Goal: Task Accomplishment & Management: Complete application form

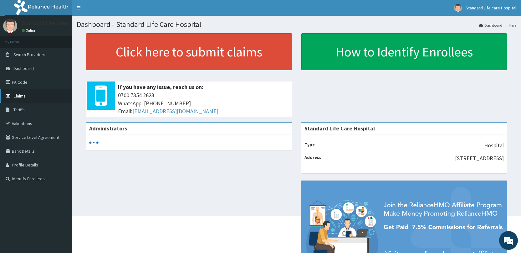
click at [24, 95] on span "Claims" at bounding box center [19, 96] width 12 height 6
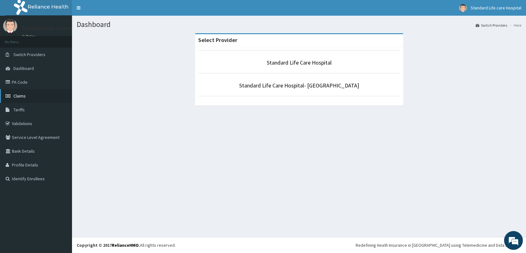
click at [22, 97] on span "Claims" at bounding box center [19, 96] width 12 height 6
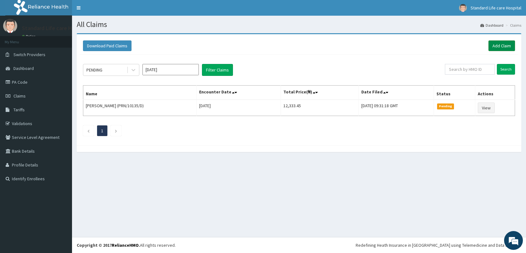
click at [503, 43] on link "Add Claim" at bounding box center [501, 45] width 27 height 11
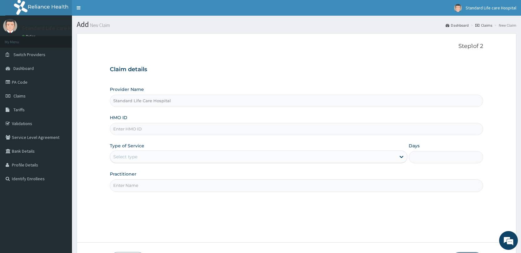
click at [164, 132] on input "HMO ID" at bounding box center [297, 129] width 374 height 12
type input "RNC/10099/C"
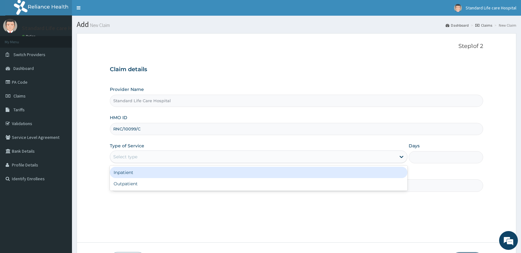
click at [165, 156] on div "Select type" at bounding box center [253, 157] width 286 height 10
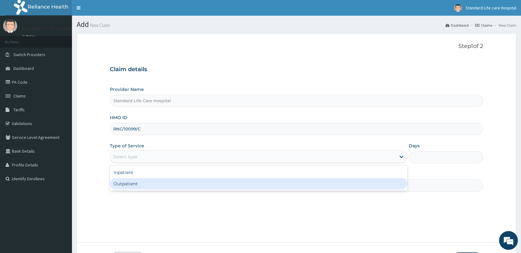
click at [161, 185] on div "Outpatient" at bounding box center [259, 183] width 298 height 11
type input "1"
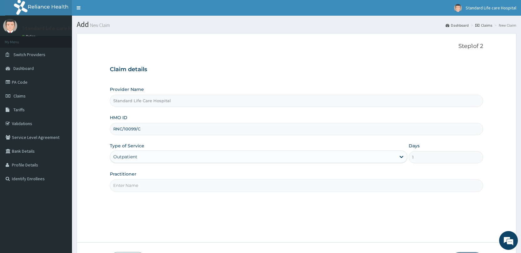
click at [173, 197] on div "Step 1 of 2 Claim details Provider Name Standard Life Care Hospital HMO ID RNC/…" at bounding box center [297, 137] width 374 height 189
type input "Dr Korede"
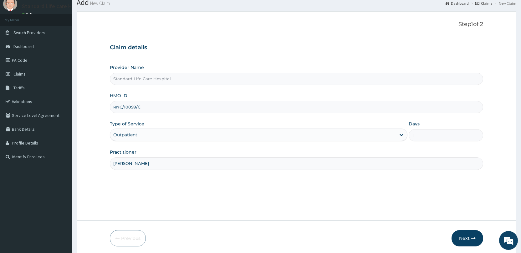
scroll to position [46, 0]
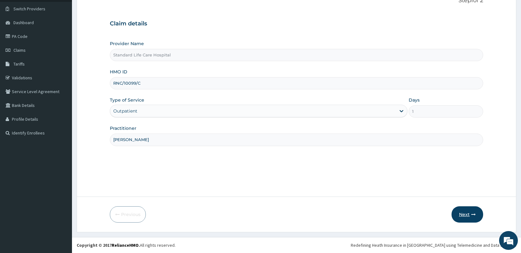
click at [466, 214] on button "Next" at bounding box center [468, 214] width 32 height 16
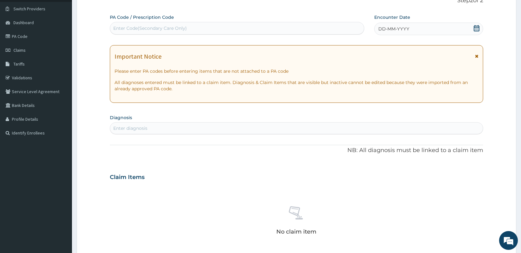
click at [475, 28] on icon at bounding box center [477, 28] width 6 height 6
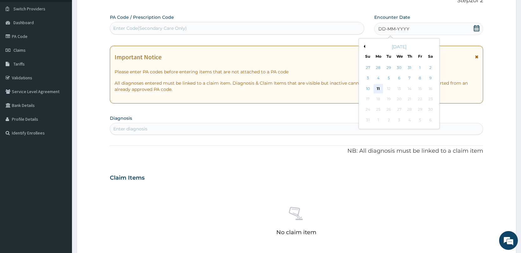
click at [380, 87] on div "11" at bounding box center [378, 88] width 9 height 9
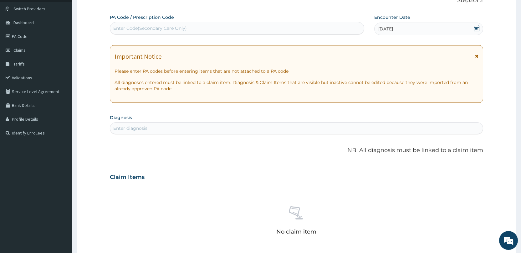
click at [288, 130] on div "Enter diagnosis" at bounding box center [296, 128] width 373 height 10
type input "MALARIA"
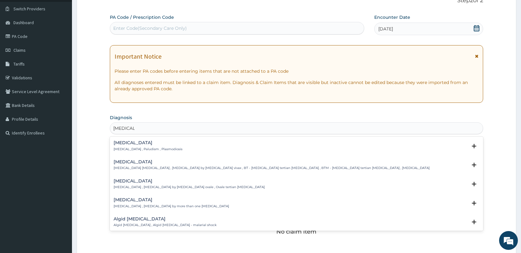
click at [171, 146] on div "Malaria Malaria , Paludism , Plasmodiosis" at bounding box center [297, 145] width 366 height 11
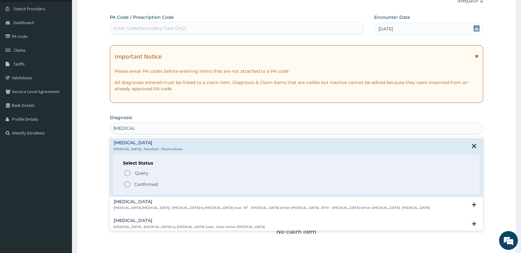
click at [156, 187] on p "Confirmed" at bounding box center [145, 184] width 23 height 6
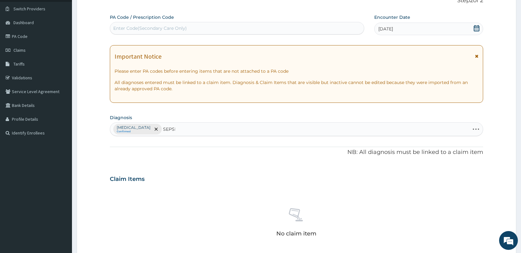
type input "SEPSIS"
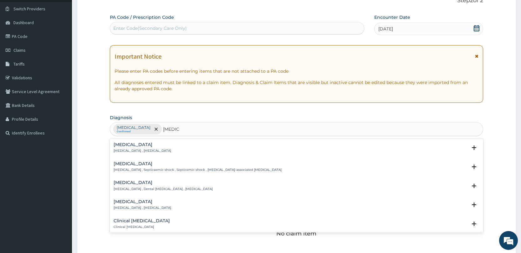
click at [156, 148] on div "Sepsis Systemic infection , Sepsis" at bounding box center [297, 147] width 366 height 11
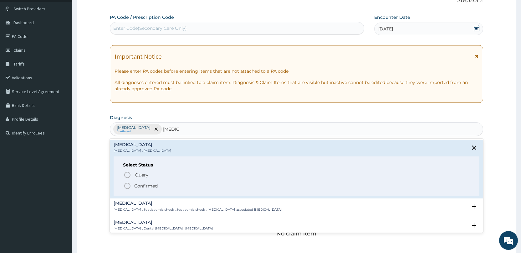
click at [151, 184] on p "Confirmed" at bounding box center [145, 186] width 23 height 6
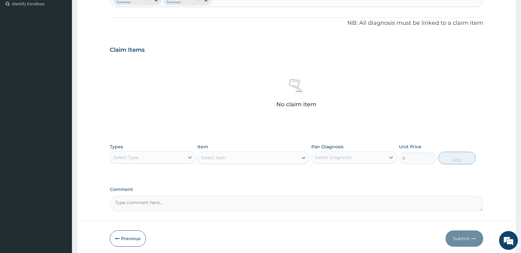
scroll to position [199, 0]
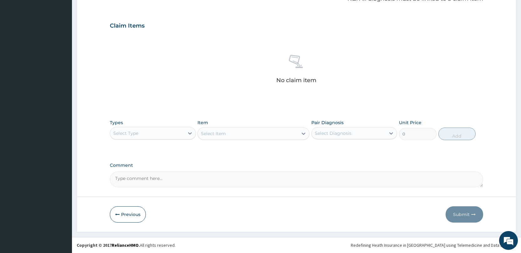
click at [176, 132] on div "Select Type" at bounding box center [147, 133] width 74 height 10
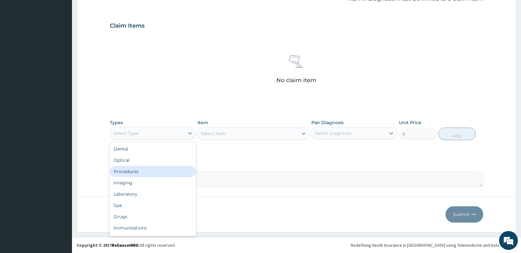
click at [157, 167] on div "Procedures" at bounding box center [153, 171] width 86 height 11
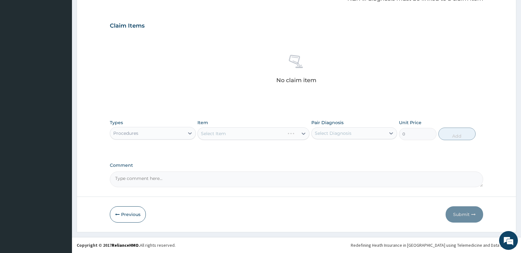
click at [348, 135] on div "Select Diagnosis" at bounding box center [333, 133] width 37 height 6
click at [346, 156] on div "Sepsis" at bounding box center [355, 162] width 86 height 13
checkbox input "true"
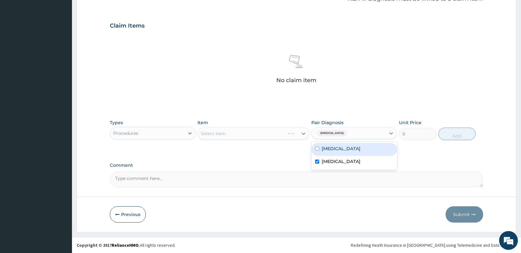
click at [346, 151] on div "Malaria" at bounding box center [355, 149] width 86 height 13
checkbox input "true"
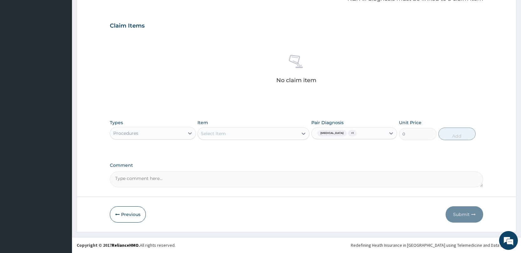
click at [362, 131] on div "Sepsis + 1" at bounding box center [349, 133] width 74 height 11
click at [281, 132] on div "Select Item" at bounding box center [248, 133] width 100 height 10
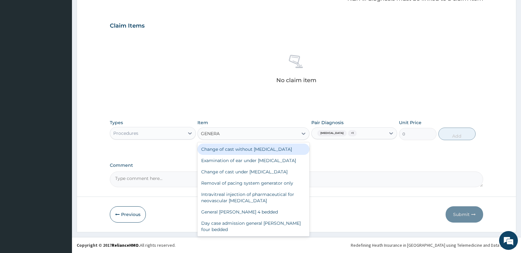
type input "GENERAL"
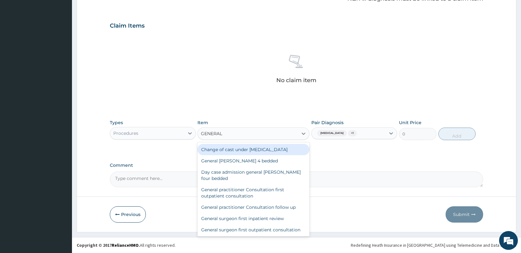
scroll to position [63, 0]
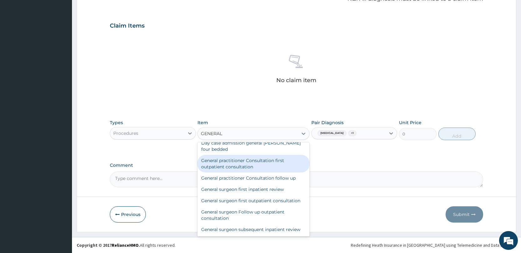
click at [259, 164] on div "General practitioner Consultation first outpatient consultation" at bounding box center [254, 164] width 112 height 18
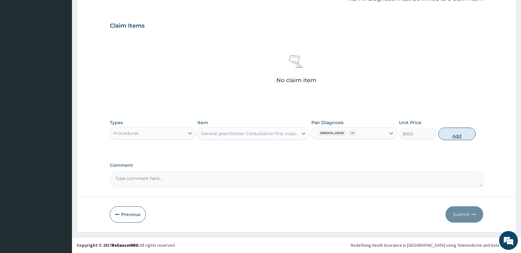
click at [446, 133] on button "Add" at bounding box center [457, 133] width 37 height 13
type input "0"
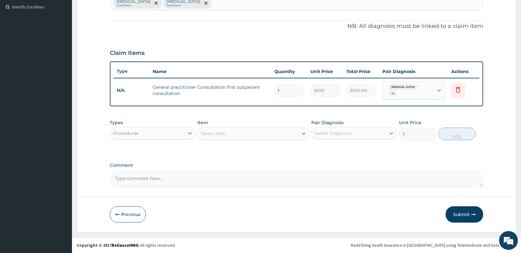
scroll to position [169, 0]
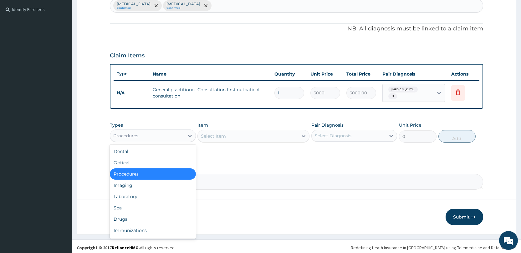
click at [172, 136] on div "Procedures" at bounding box center [147, 136] width 74 height 10
click at [143, 185] on div "Imaging" at bounding box center [153, 184] width 86 height 11
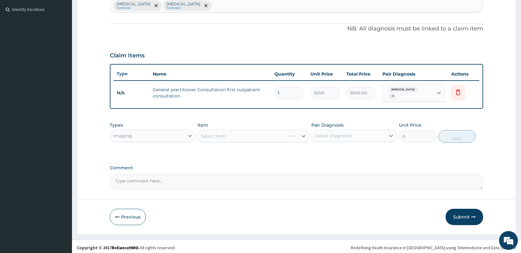
click at [358, 131] on div "Select Diagnosis" at bounding box center [349, 136] width 74 height 10
click at [354, 147] on div "Malaria" at bounding box center [355, 151] width 86 height 13
checkbox input "true"
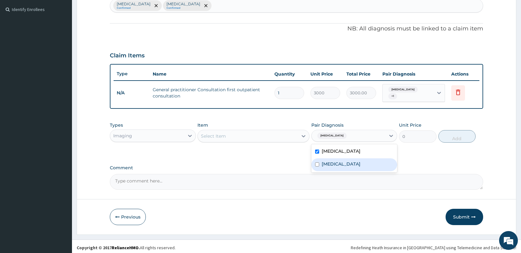
click at [348, 164] on div "Sepsis" at bounding box center [355, 164] width 86 height 13
checkbox input "true"
click at [358, 131] on div "Malaria + 1" at bounding box center [349, 135] width 74 height 11
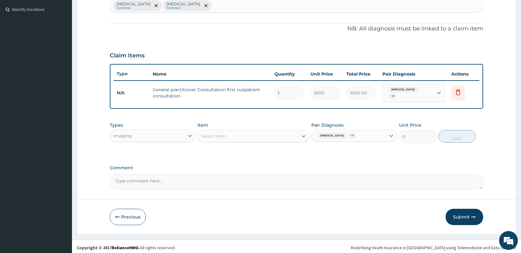
click at [264, 126] on div "Item Select Item" at bounding box center [254, 132] width 112 height 21
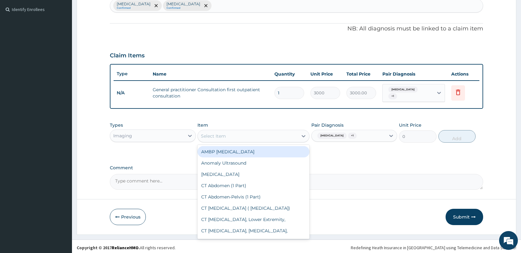
click at [265, 138] on div "Select Item" at bounding box center [248, 136] width 100 height 10
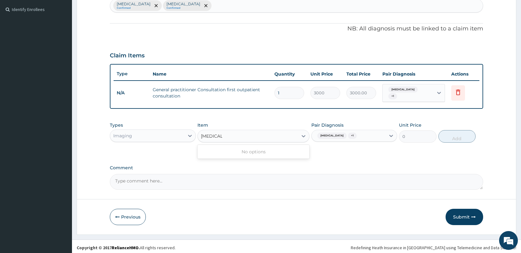
type input "MALARIA"
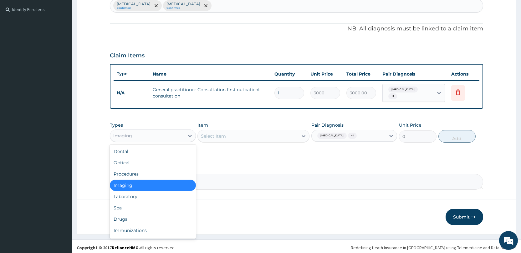
click at [179, 134] on div "Imaging" at bounding box center [147, 136] width 74 height 10
click at [156, 191] on div "Laboratory" at bounding box center [153, 196] width 86 height 11
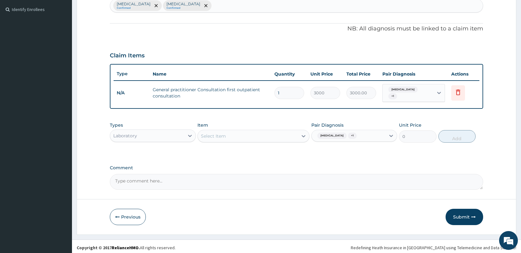
click at [271, 132] on div "Select Item" at bounding box center [248, 136] width 100 height 10
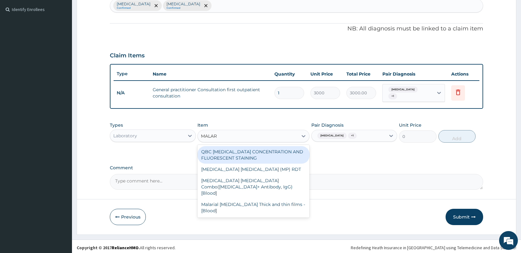
type input "MALARI"
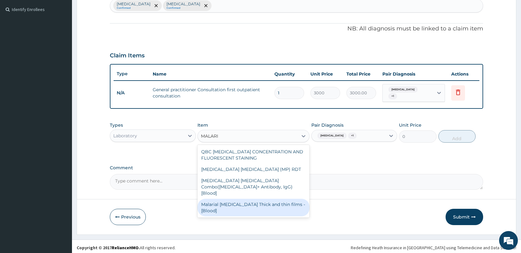
click at [251, 198] on div "Malarial Parasite Thick and thin films - [Blood]" at bounding box center [254, 207] width 112 height 18
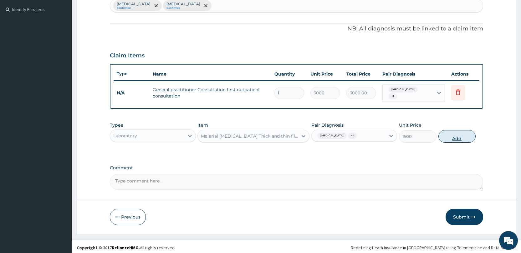
click at [463, 135] on button "Add" at bounding box center [457, 136] width 37 height 13
type input "0"
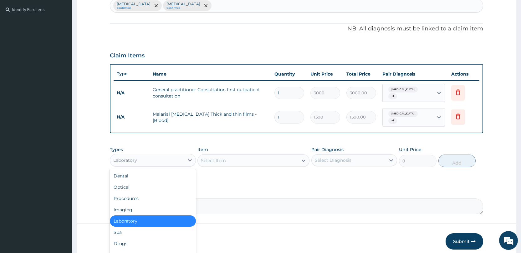
click at [176, 155] on div "Laboratory" at bounding box center [147, 160] width 74 height 10
click at [150, 238] on div "Drugs" at bounding box center [153, 243] width 86 height 11
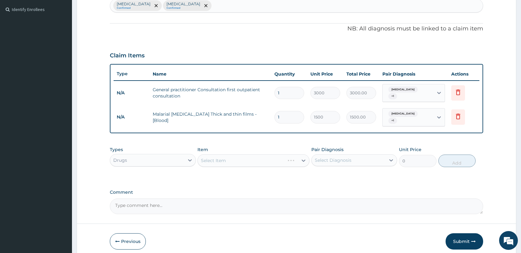
click at [325, 157] on div "Select Diagnosis" at bounding box center [333, 160] width 37 height 6
click at [326, 172] on label "Malaria" at bounding box center [341, 175] width 39 height 6
checkbox input "true"
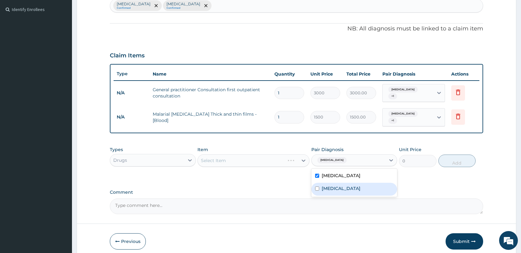
click at [327, 183] on div "Sepsis" at bounding box center [355, 189] width 86 height 13
checkbox input "true"
click at [240, 156] on div "Select Item" at bounding box center [248, 160] width 100 height 10
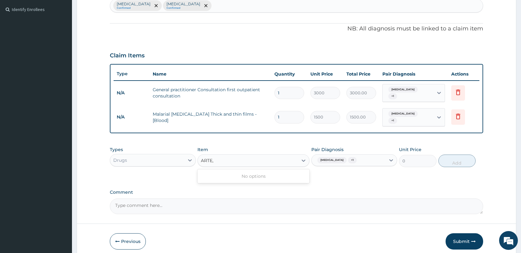
type input "ARTE"
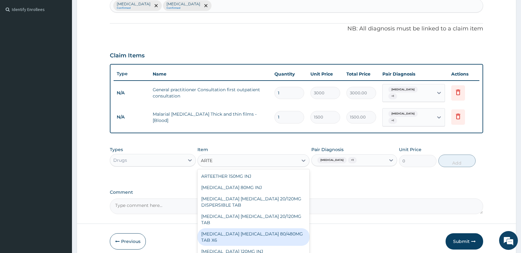
click at [256, 229] on div "ARTEMETHER LUMEFANTRINE 80/480MG TAB X6" at bounding box center [254, 237] width 112 height 18
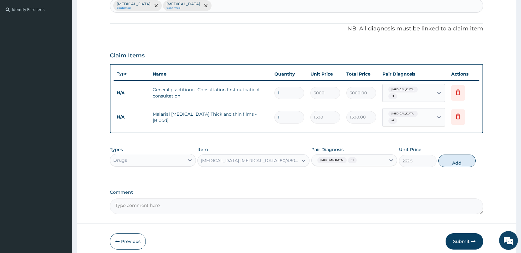
click at [448, 157] on button "Add" at bounding box center [457, 160] width 37 height 13
type input "0"
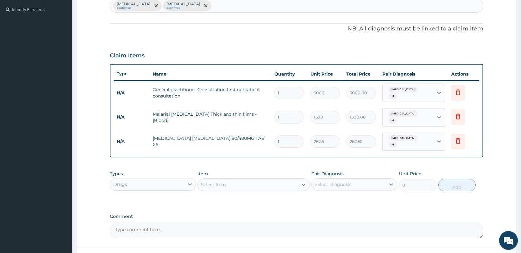
type input "0.00"
type input "6"
type input "1575.00"
type input "6"
click at [263, 179] on div "Select Item" at bounding box center [248, 184] width 100 height 10
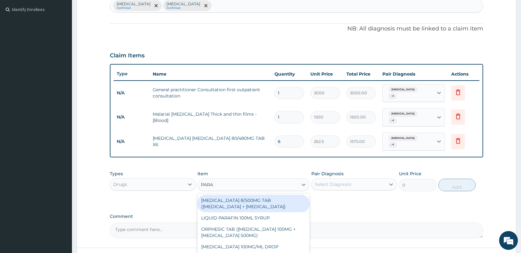
type input "PARAC"
click at [250, 200] on div "CO-CODAMOL 8/500MG TAB (CODEINE PHOSPHATE + PARACETAMOL)" at bounding box center [254, 203] width 112 height 18
type input "189"
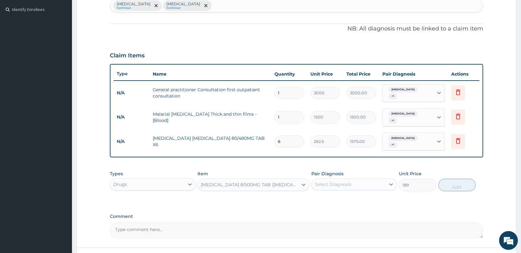
click at [346, 181] on div "Select Diagnosis" at bounding box center [333, 184] width 37 height 6
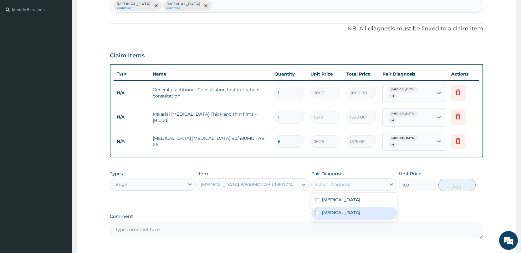
drag, startPoint x: 345, startPoint y: 199, endPoint x: 343, endPoint y: 188, distance: 11.4
click at [345, 197] on div "Malaria Sepsis" at bounding box center [355, 207] width 86 height 28
drag, startPoint x: 344, startPoint y: 194, endPoint x: 374, endPoint y: 187, distance: 31.1
click at [345, 194] on div "Malaria" at bounding box center [355, 200] width 86 height 13
checkbox input "true"
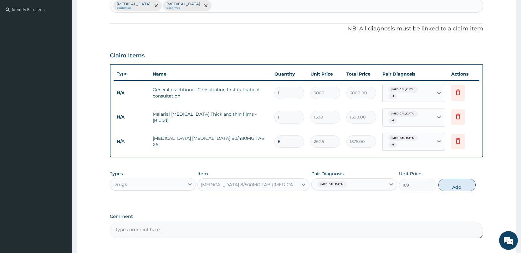
click at [464, 178] on button "Add" at bounding box center [457, 184] width 37 height 13
type input "0"
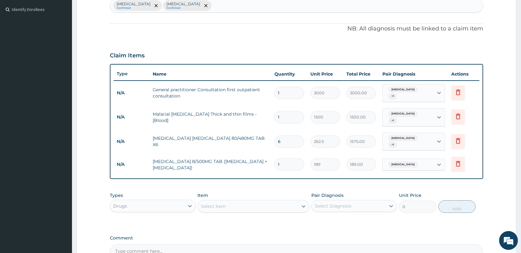
type input "10"
type input "1890.00"
type input "10"
click at [291, 200] on div "Select Item" at bounding box center [254, 206] width 112 height 13
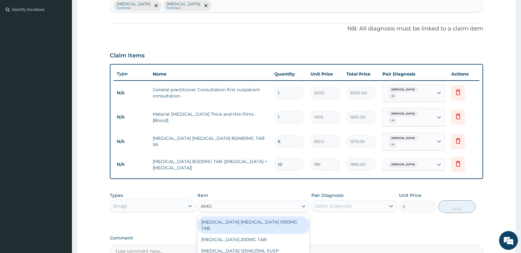
type input "AMOX"
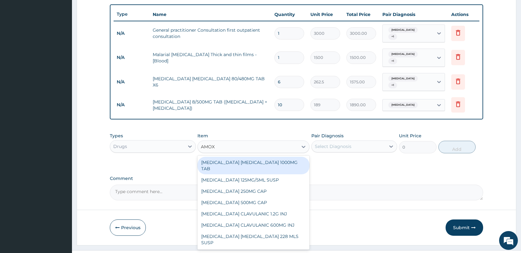
scroll to position [234, 0]
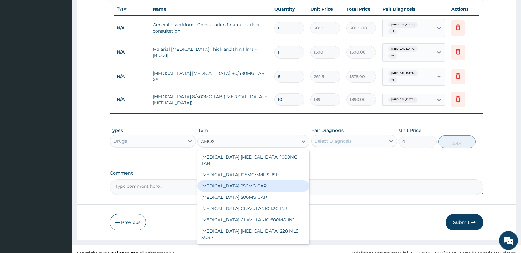
click at [255, 180] on div "AMOXICILLIN 250MG CAP" at bounding box center [254, 185] width 112 height 11
type input "35"
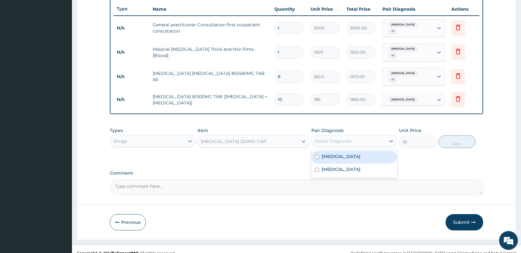
click at [351, 136] on div "Select Diagnosis" at bounding box center [349, 141] width 74 height 10
click at [350, 163] on div "Sepsis" at bounding box center [355, 169] width 86 height 13
checkbox input "true"
click at [352, 153] on div "Malaria" at bounding box center [355, 157] width 86 height 13
checkbox input "true"
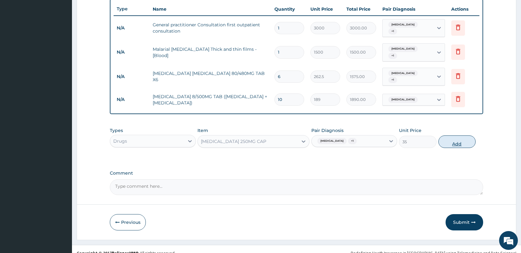
click at [464, 135] on button "Add" at bounding box center [457, 141] width 37 height 13
type input "0"
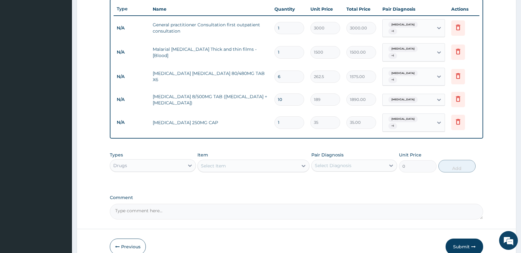
type input "10"
type input "350.00"
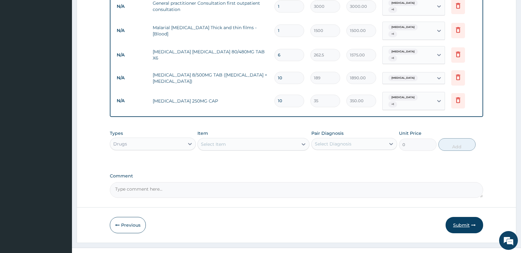
type input "10"
click at [467, 217] on button "Submit" at bounding box center [465, 225] width 38 height 16
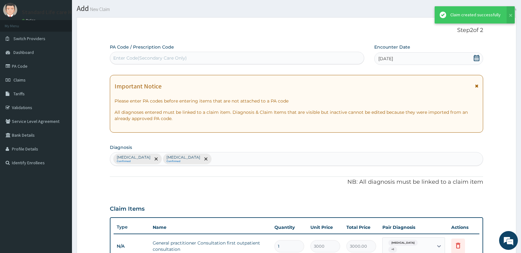
scroll to position [255, 0]
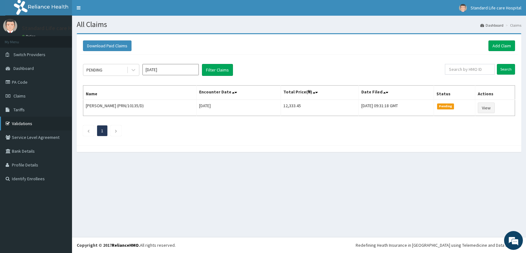
click at [21, 123] on link "Validations" at bounding box center [36, 123] width 72 height 14
